Goal: Use online tool/utility

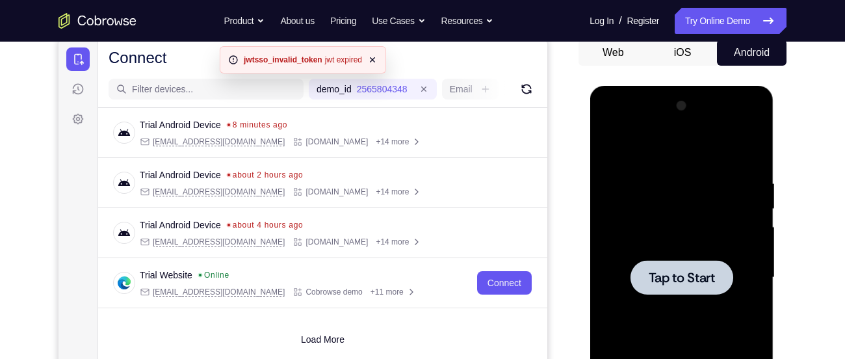
scroll to position [130, 0]
click at [675, 270] on span "Tap to Start" at bounding box center [681, 276] width 66 height 13
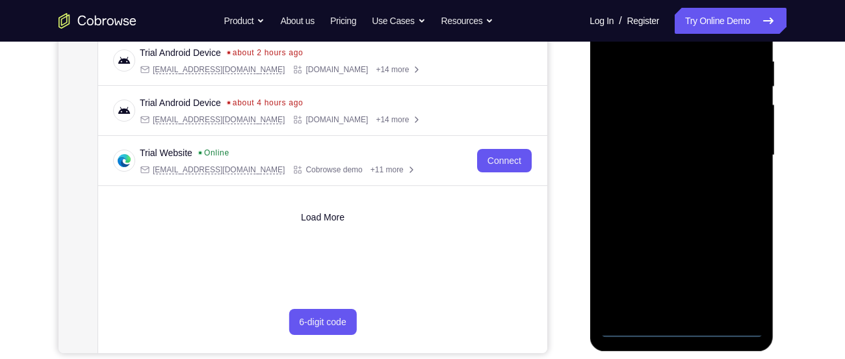
scroll to position [252, 0]
click at [681, 326] on div at bounding box center [681, 155] width 164 height 364
click at [737, 267] on div at bounding box center [681, 155] width 164 height 364
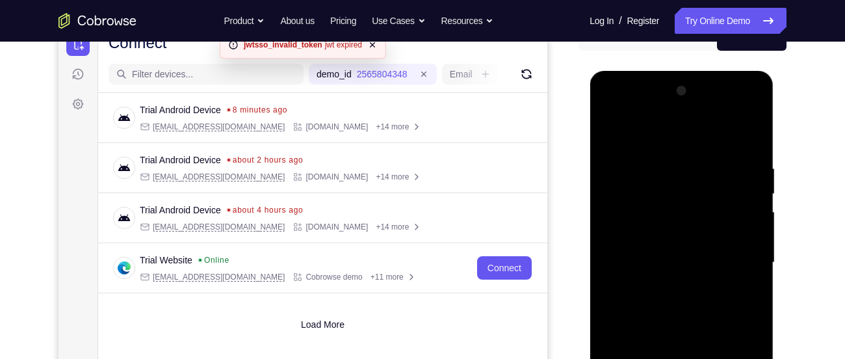
scroll to position [144, 0]
click at [668, 136] on div at bounding box center [681, 263] width 164 height 364
click at [738, 261] on div at bounding box center [681, 263] width 164 height 364
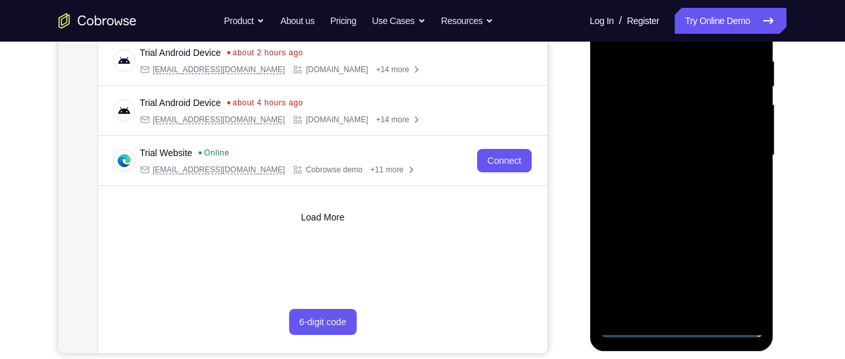
scroll to position [253, 0]
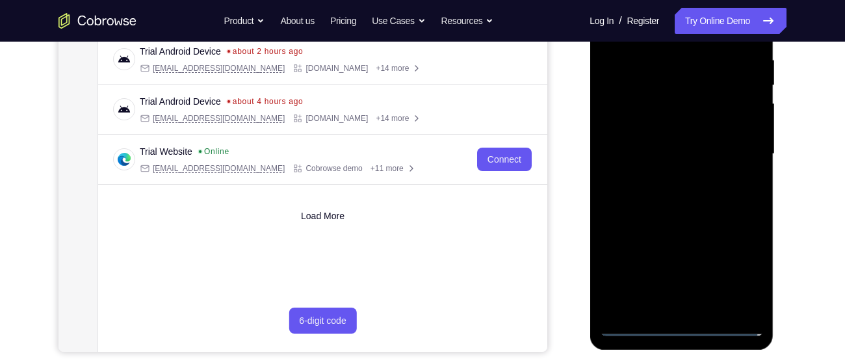
click at [695, 304] on div at bounding box center [681, 154] width 164 height 364
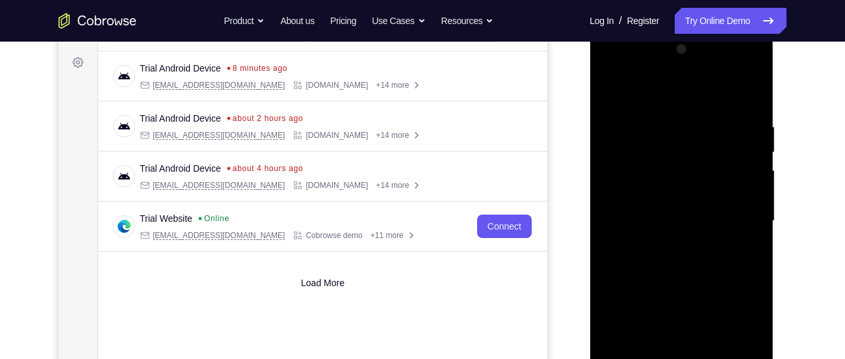
scroll to position [177, 0]
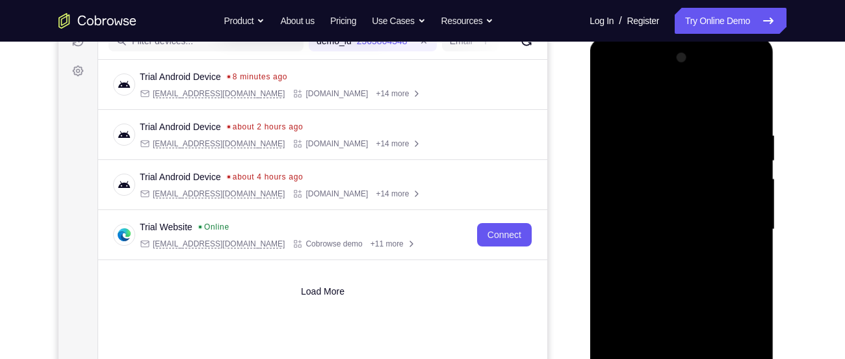
click at [638, 216] on div at bounding box center [681, 229] width 164 height 364
click at [651, 203] on div at bounding box center [681, 229] width 164 height 364
click at [657, 228] on div at bounding box center [681, 229] width 164 height 364
click at [653, 275] on div at bounding box center [681, 229] width 164 height 364
click at [679, 287] on div at bounding box center [681, 229] width 164 height 364
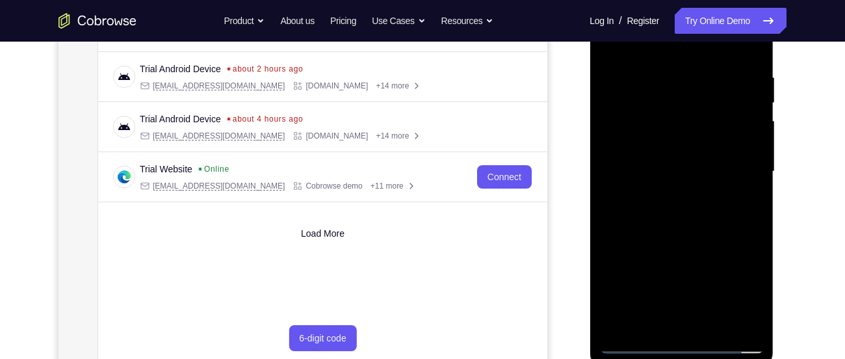
scroll to position [236, 0]
click at [711, 320] on div at bounding box center [681, 171] width 164 height 364
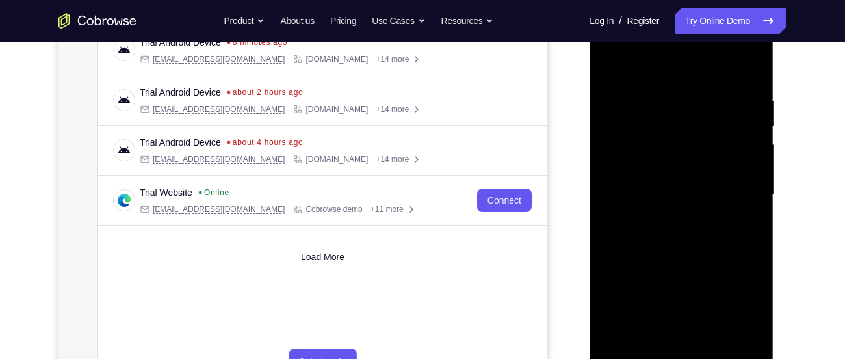
scroll to position [211, 0]
click at [692, 262] on div at bounding box center [681, 196] width 164 height 364
click at [684, 174] on div at bounding box center [681, 196] width 164 height 364
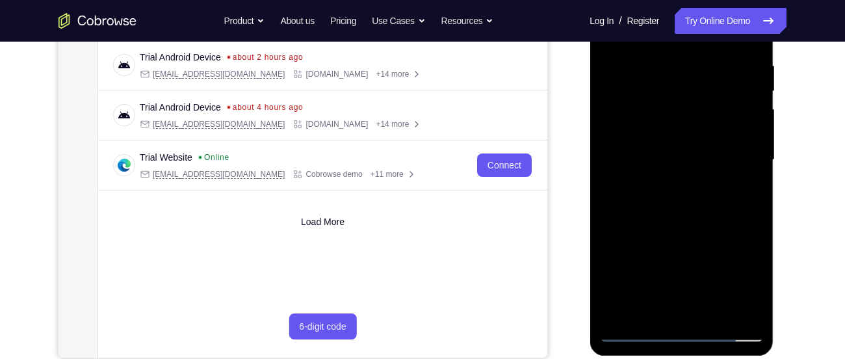
scroll to position [248, 0]
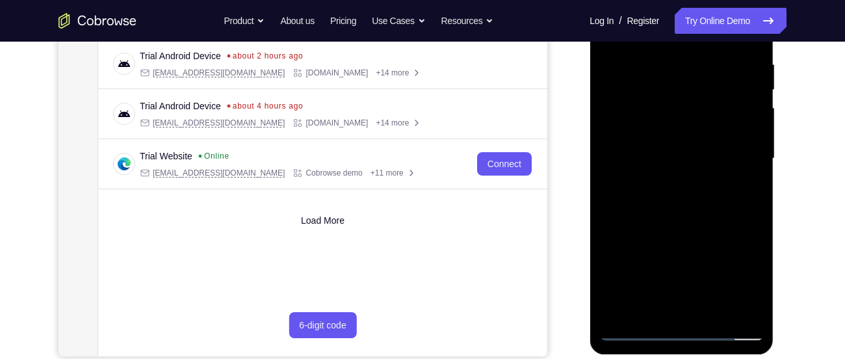
click at [662, 307] on div at bounding box center [681, 159] width 164 height 364
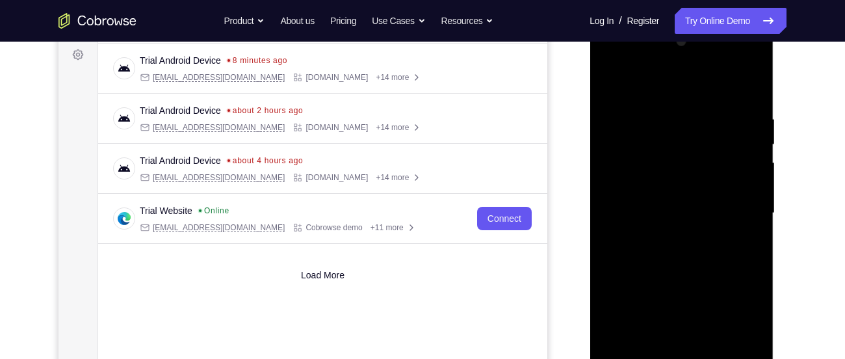
scroll to position [192, 0]
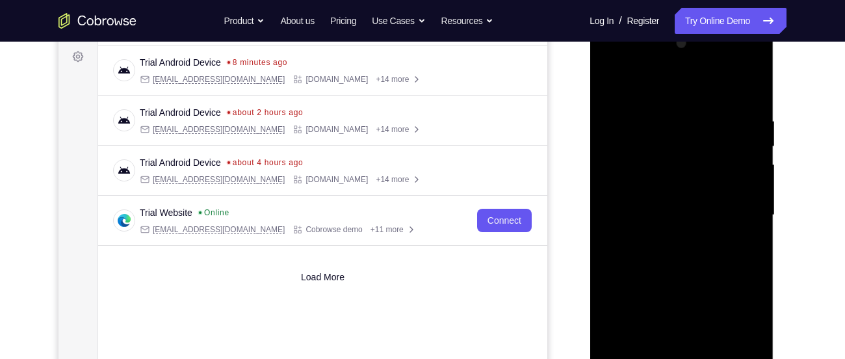
click at [609, 88] on div at bounding box center [681, 215] width 164 height 364
click at [618, 83] on div at bounding box center [681, 215] width 164 height 364
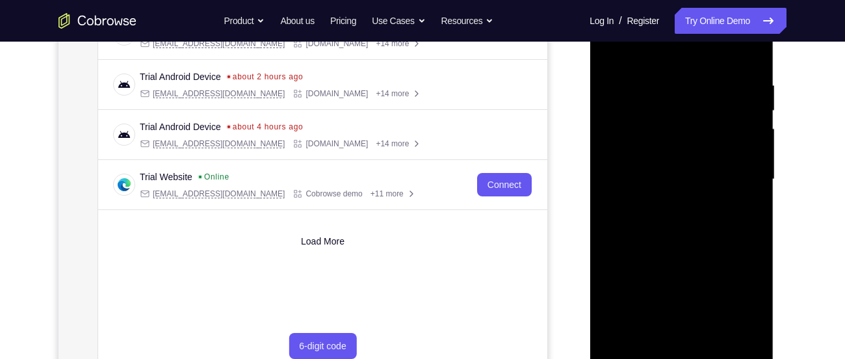
scroll to position [228, 0]
click at [660, 76] on div at bounding box center [681, 179] width 164 height 364
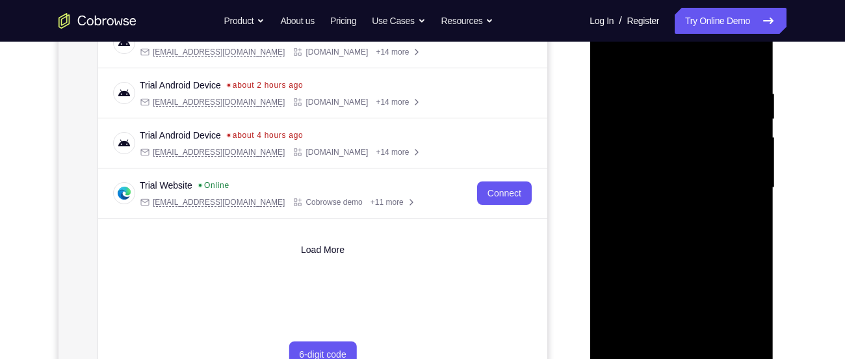
scroll to position [220, 0]
click at [746, 59] on div at bounding box center [681, 187] width 164 height 364
click at [701, 82] on div at bounding box center [681, 187] width 164 height 364
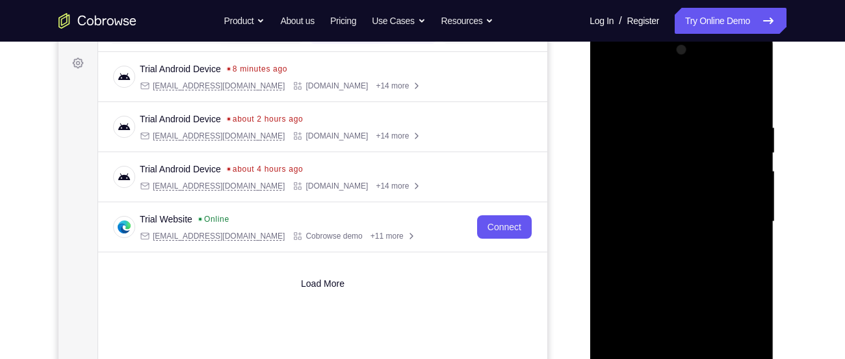
scroll to position [185, 0]
click at [738, 120] on div at bounding box center [681, 222] width 164 height 364
click at [749, 98] on div at bounding box center [681, 222] width 164 height 364
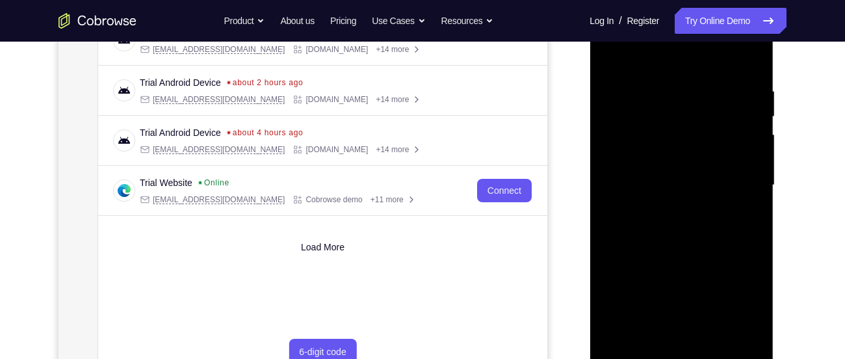
scroll to position [225, 0]
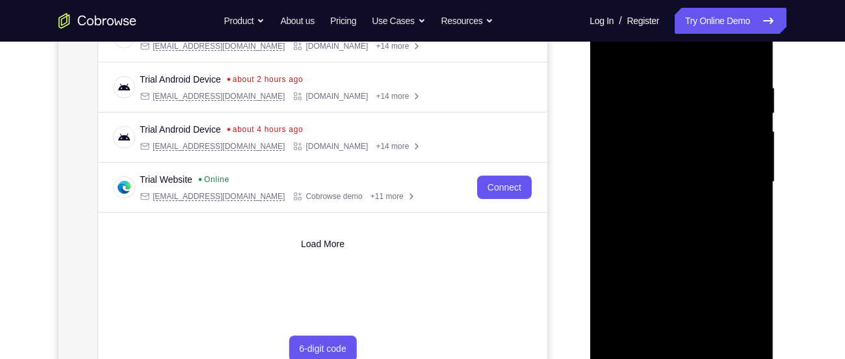
click at [707, 336] on div at bounding box center [681, 182] width 164 height 364
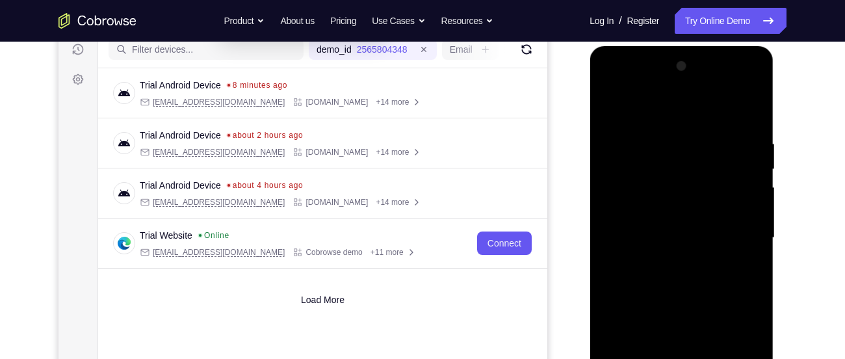
scroll to position [168, 0]
click at [613, 103] on div at bounding box center [681, 239] width 164 height 364
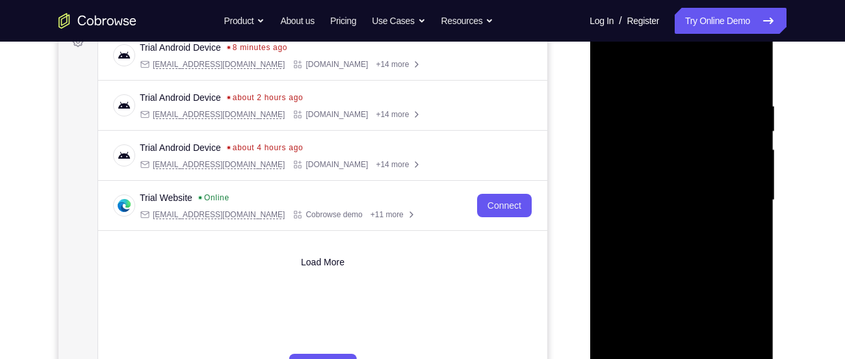
scroll to position [210, 0]
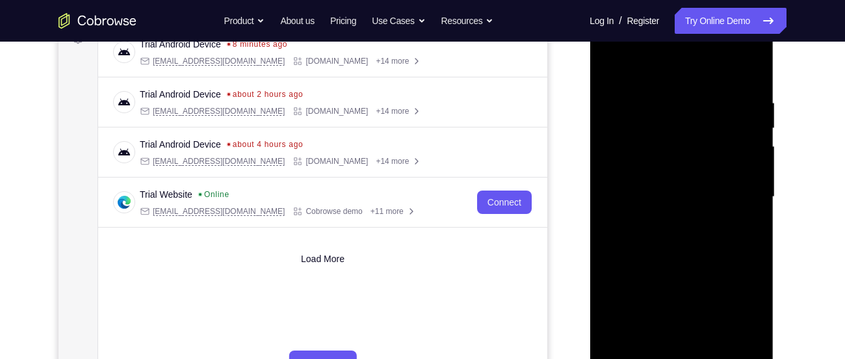
click at [744, 96] on div at bounding box center [681, 197] width 164 height 364
click at [740, 124] on div at bounding box center [681, 197] width 164 height 364
click at [747, 70] on div at bounding box center [681, 197] width 164 height 364
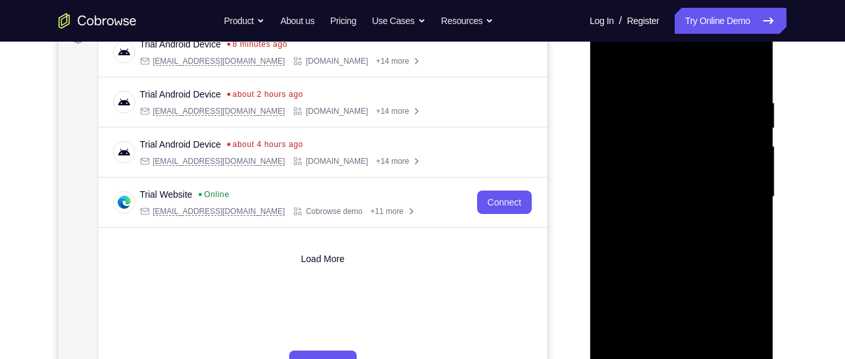
click at [649, 346] on div at bounding box center [681, 197] width 164 height 364
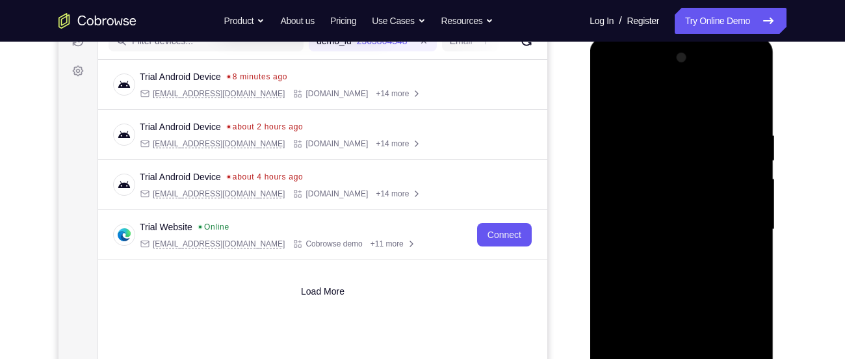
scroll to position [175, 0]
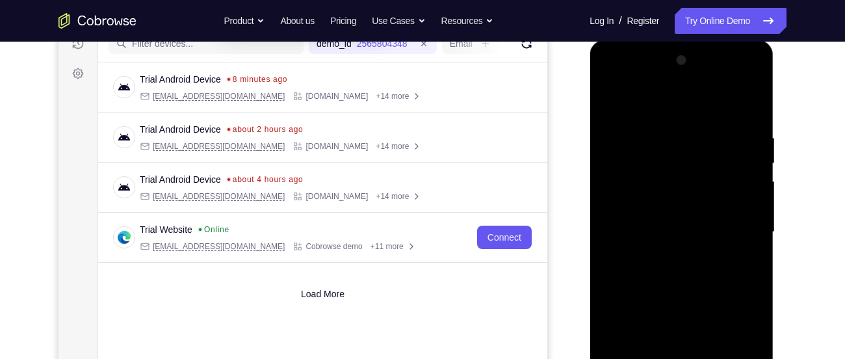
click at [652, 99] on div at bounding box center [681, 232] width 164 height 364
click at [668, 164] on div at bounding box center [681, 232] width 164 height 364
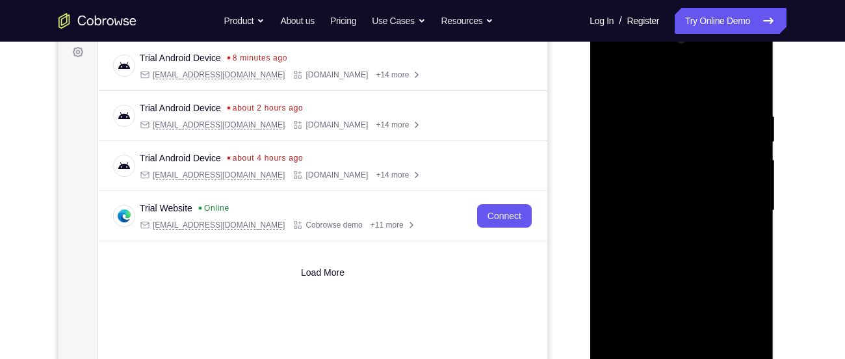
scroll to position [198, 0]
drag, startPoint x: 690, startPoint y: 172, endPoint x: 689, endPoint y: 82, distance: 89.7
click at [689, 82] on div at bounding box center [681, 209] width 164 height 364
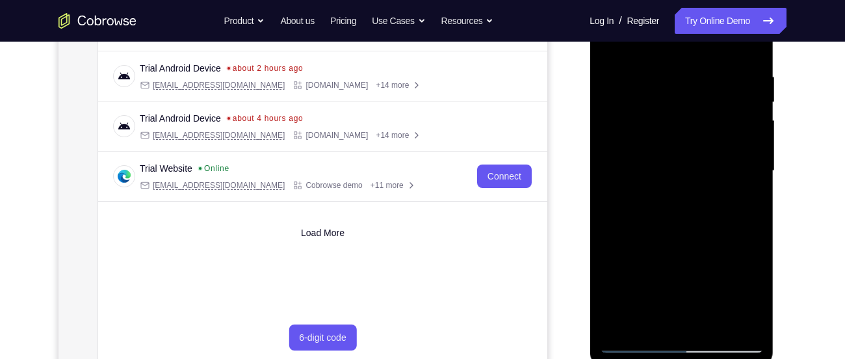
scroll to position [237, 0]
click at [625, 266] on div at bounding box center [681, 170] width 164 height 364
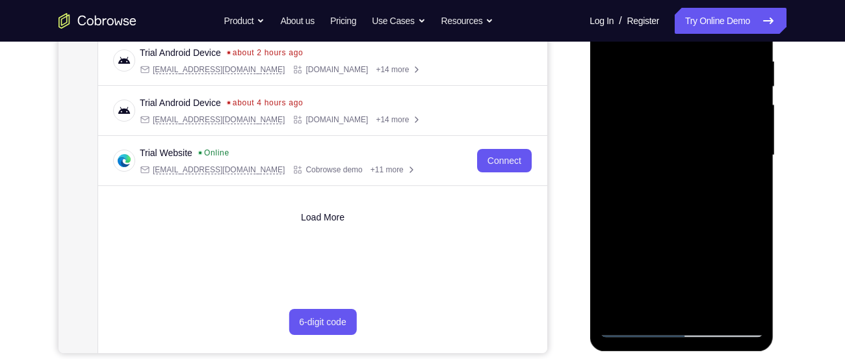
scroll to position [252, 0]
click at [631, 226] on div at bounding box center [681, 155] width 164 height 364
drag, startPoint x: 685, startPoint y: 226, endPoint x: 679, endPoint y: 117, distance: 108.7
click at [679, 117] on div at bounding box center [681, 155] width 164 height 364
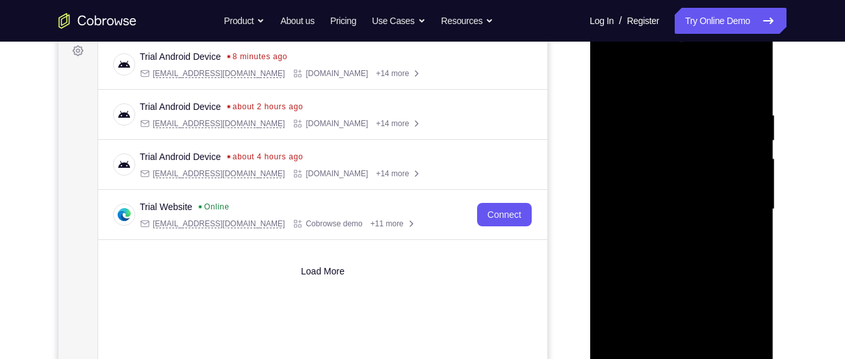
scroll to position [197, 0]
click at [609, 78] on div at bounding box center [681, 210] width 164 height 364
click at [606, 77] on div at bounding box center [681, 210] width 164 height 364
click at [607, 77] on div at bounding box center [681, 210] width 164 height 364
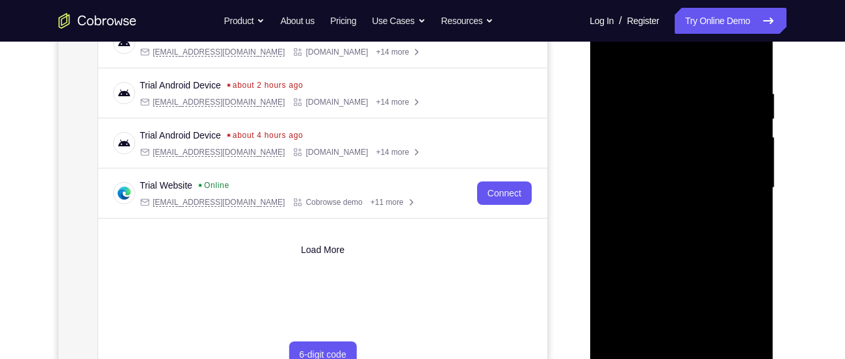
drag, startPoint x: 682, startPoint y: 148, endPoint x: 672, endPoint y: 205, distance: 58.8
click at [672, 205] on div at bounding box center [681, 188] width 164 height 364
click at [664, 75] on div at bounding box center [681, 188] width 164 height 364
click at [731, 209] on div at bounding box center [681, 188] width 164 height 364
click at [638, 285] on div at bounding box center [681, 188] width 164 height 364
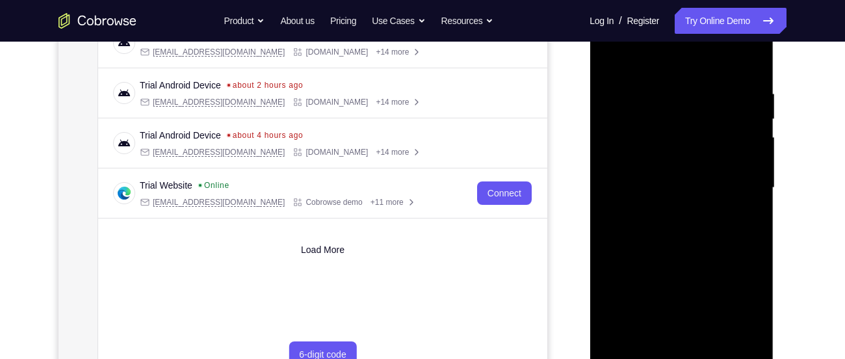
click at [612, 58] on div at bounding box center [681, 188] width 164 height 364
click at [621, 337] on div at bounding box center [681, 188] width 164 height 364
drag, startPoint x: 696, startPoint y: 125, endPoint x: 634, endPoint y: 300, distance: 184.6
click at [634, 300] on div at bounding box center [681, 188] width 164 height 364
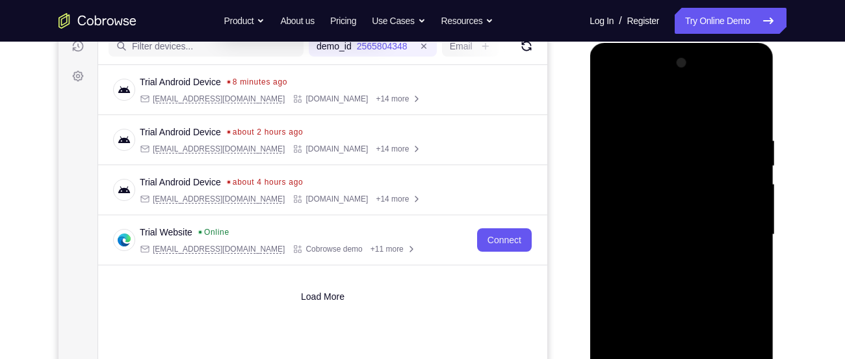
scroll to position [170, 0]
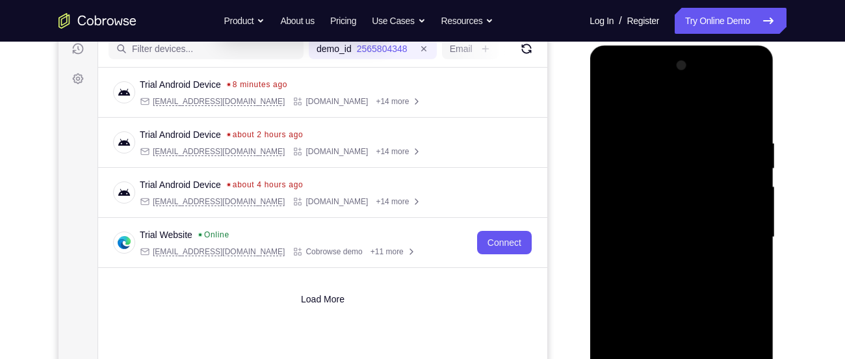
click at [661, 127] on div at bounding box center [681, 237] width 164 height 364
click at [756, 200] on div at bounding box center [681, 237] width 164 height 364
click at [749, 114] on div at bounding box center [681, 238] width 164 height 364
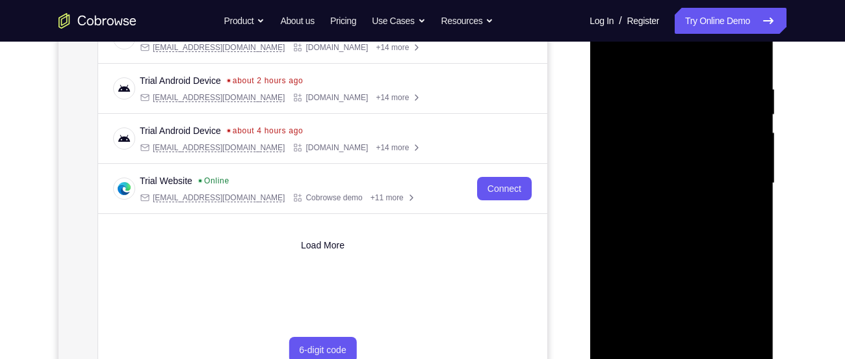
scroll to position [226, 0]
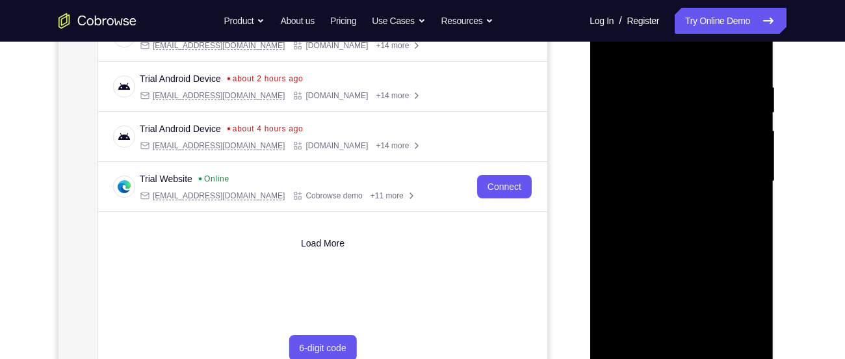
click at [707, 335] on div at bounding box center [681, 181] width 164 height 364
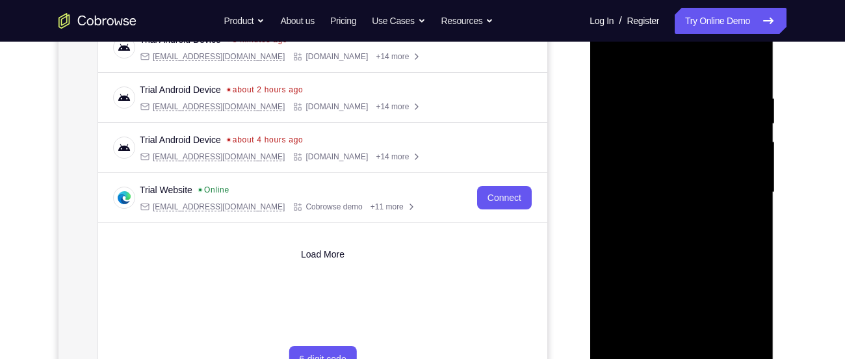
scroll to position [214, 0]
click at [694, 178] on div at bounding box center [681, 193] width 164 height 364
click at [612, 65] on div at bounding box center [681, 193] width 164 height 364
click at [613, 63] on div at bounding box center [681, 193] width 164 height 364
click at [666, 91] on div at bounding box center [681, 193] width 164 height 364
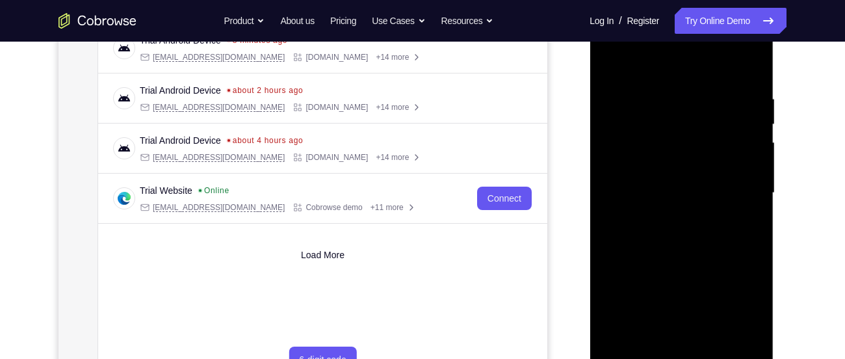
click at [746, 165] on div at bounding box center [681, 193] width 164 height 364
click at [746, 146] on div at bounding box center [681, 193] width 164 height 364
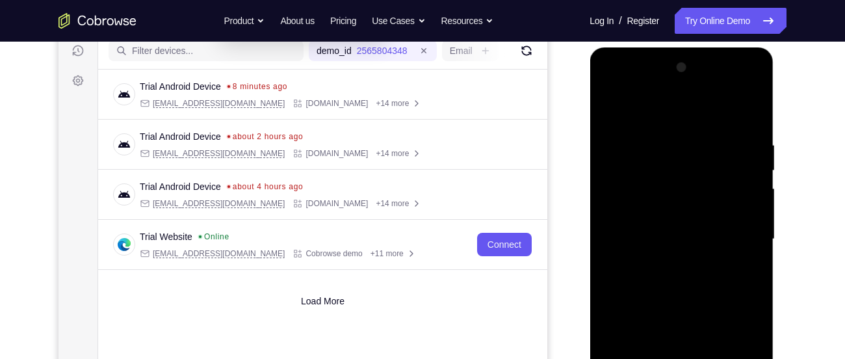
scroll to position [167, 0]
click at [746, 172] on div at bounding box center [681, 240] width 164 height 364
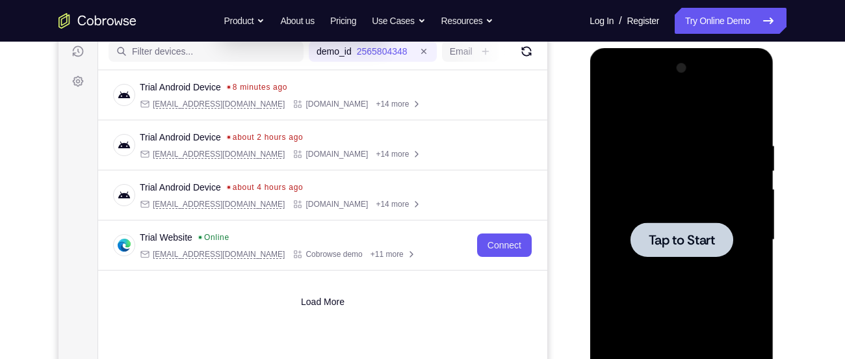
scroll to position [0, 0]
